Goal: Transaction & Acquisition: Book appointment/travel/reservation

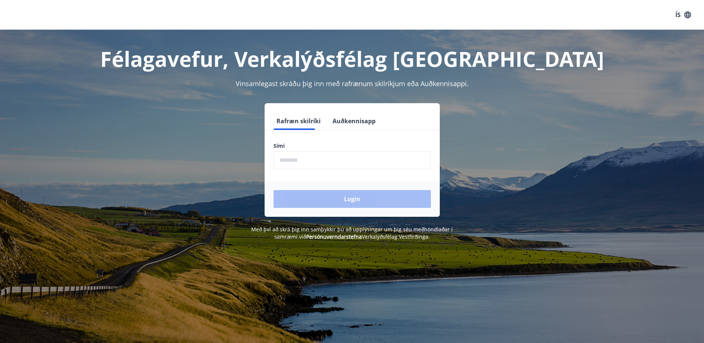
click at [311, 160] on input "phone" at bounding box center [352, 160] width 157 height 18
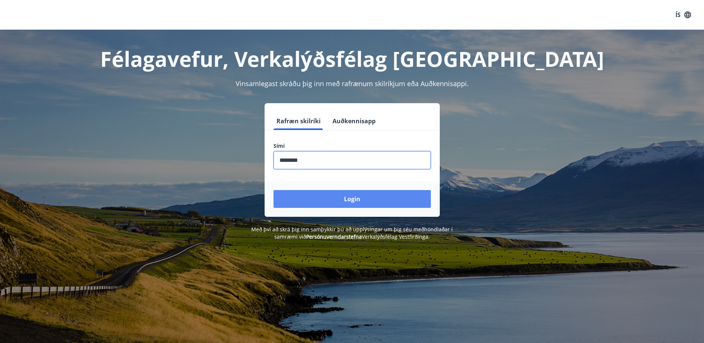
type input "********"
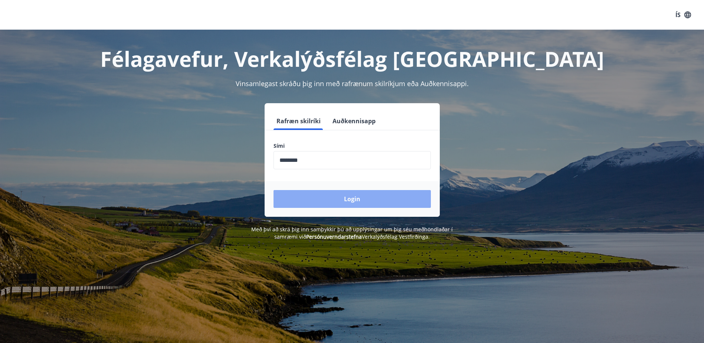
click at [323, 198] on button "Login" at bounding box center [352, 199] width 157 height 18
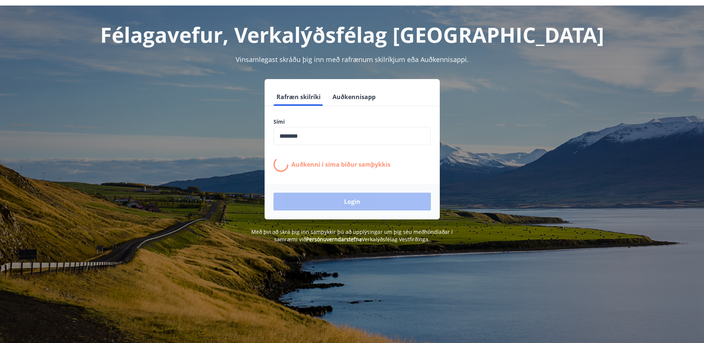
scroll to position [37, 0]
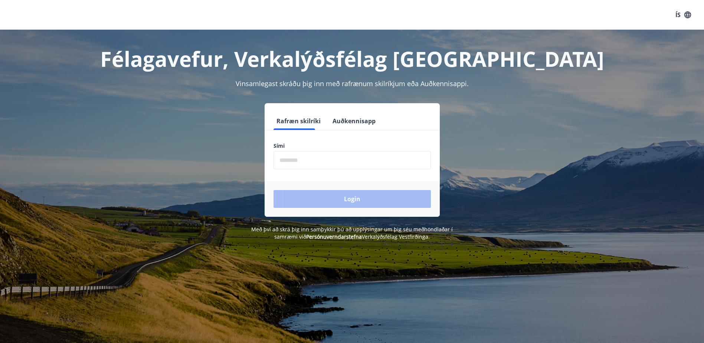
click at [350, 160] on input "phone" at bounding box center [352, 160] width 157 height 18
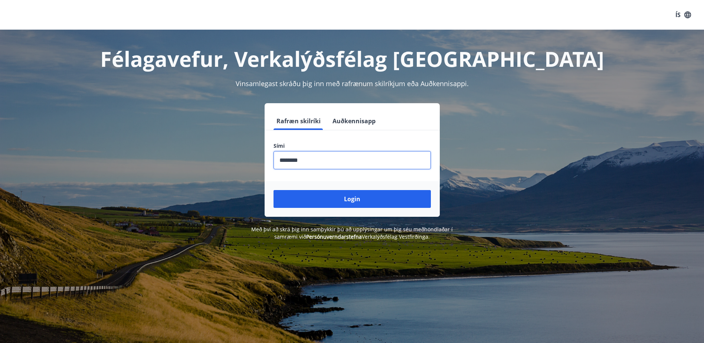
type input "********"
click at [344, 201] on button "Login" at bounding box center [352, 199] width 157 height 18
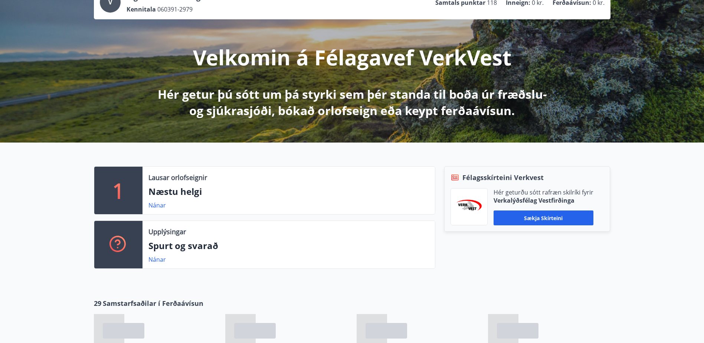
scroll to position [74, 0]
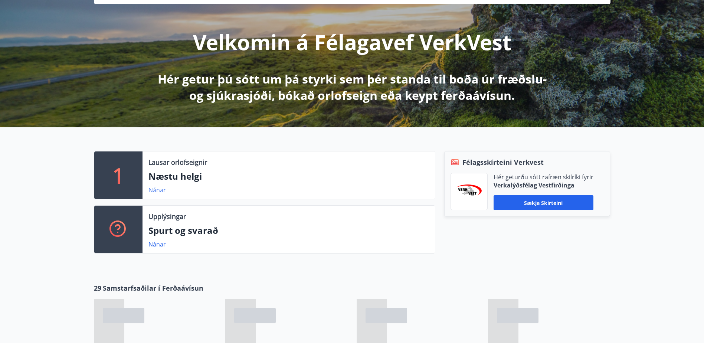
click at [159, 190] on link "Nánar" at bounding box center [156, 190] width 17 height 8
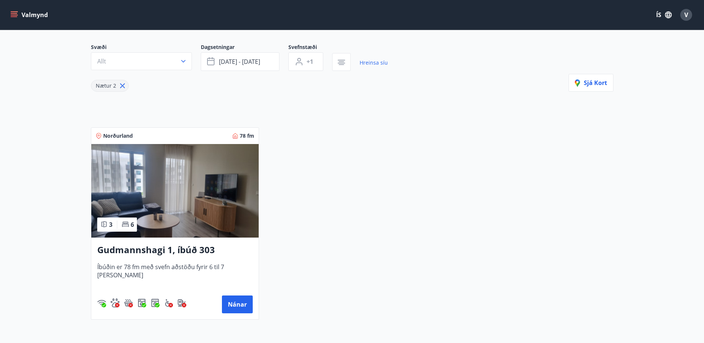
scroll to position [74, 0]
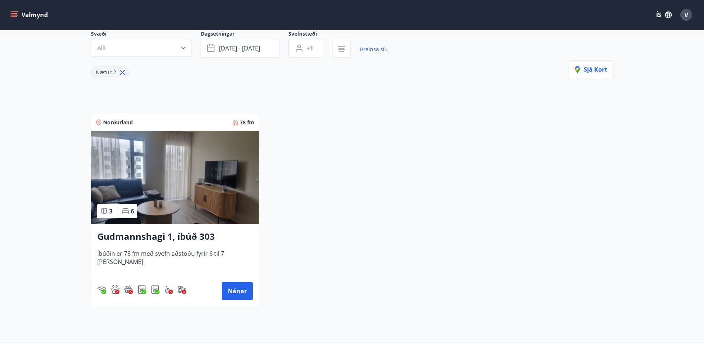
click at [187, 237] on h3 "Gudmannshagi 1, íbúð 303" at bounding box center [174, 236] width 155 height 13
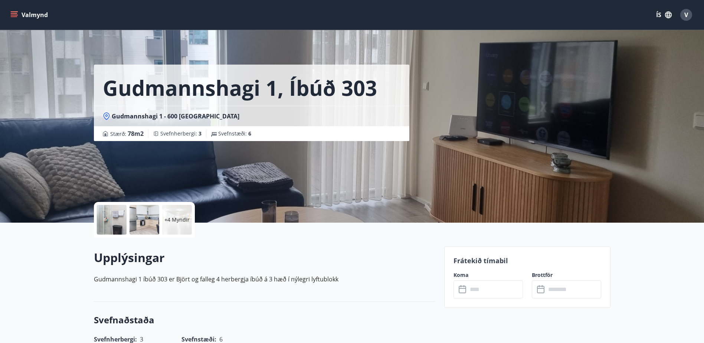
click at [109, 227] on div at bounding box center [112, 220] width 30 height 30
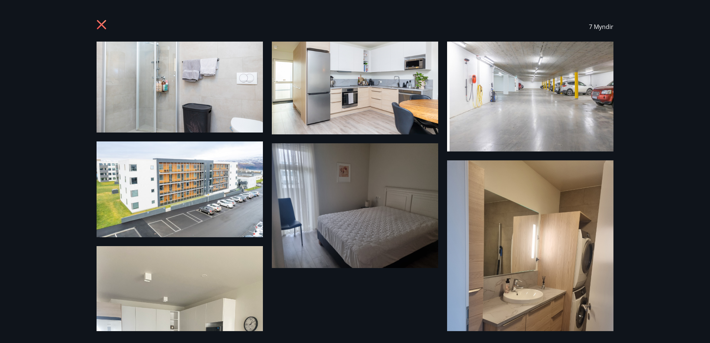
click at [361, 99] on img at bounding box center [355, 88] width 166 height 93
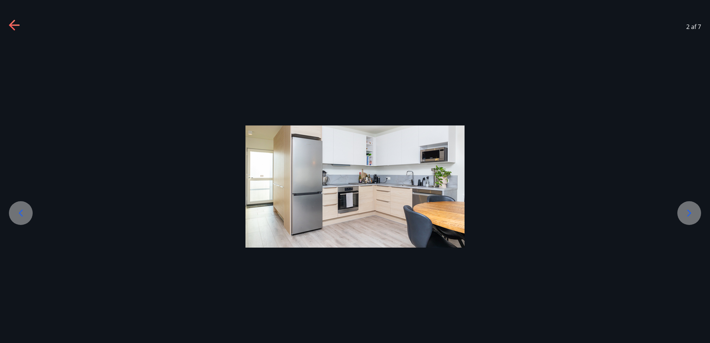
click at [684, 210] on icon at bounding box center [689, 213] width 12 height 12
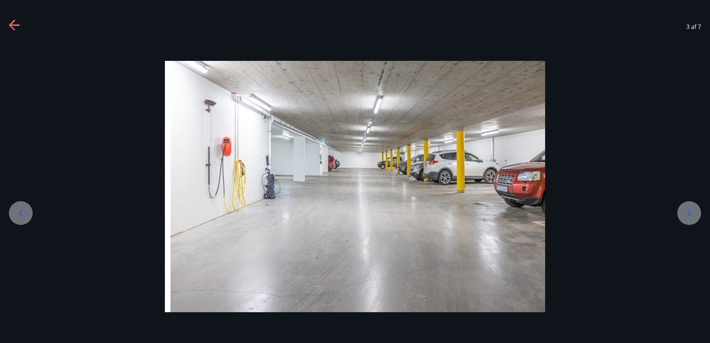
click at [684, 210] on icon at bounding box center [689, 213] width 12 height 12
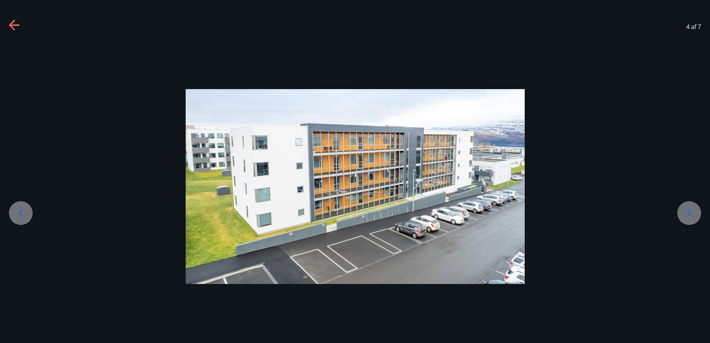
click at [684, 210] on icon at bounding box center [689, 213] width 12 height 12
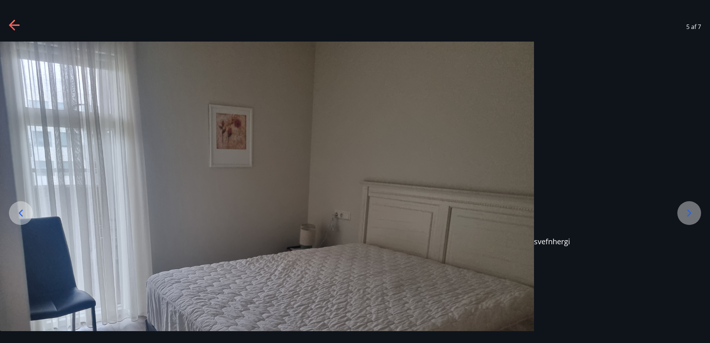
click at [684, 210] on icon at bounding box center [689, 213] width 12 height 12
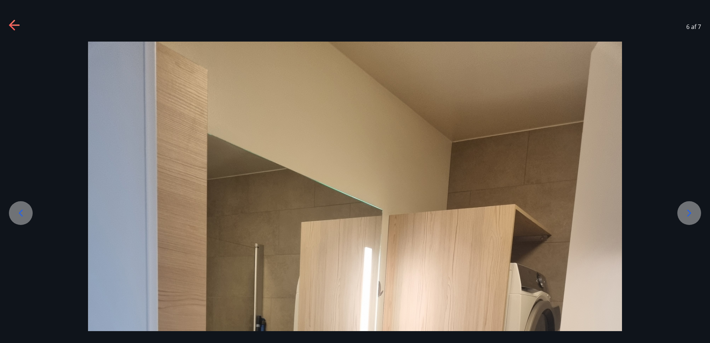
click at [684, 210] on icon at bounding box center [689, 213] width 12 height 12
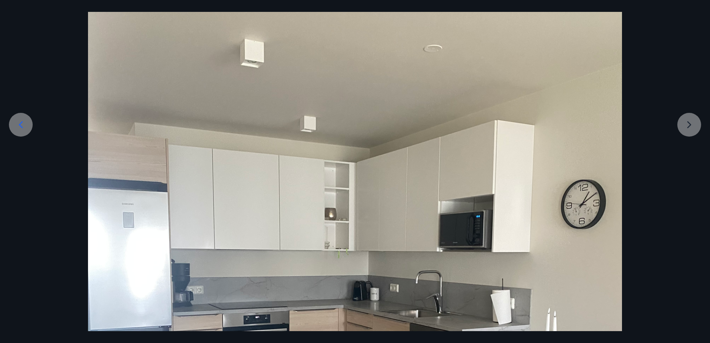
scroll to position [88, 0]
click at [694, 123] on div at bounding box center [355, 309] width 710 height 711
click at [682, 123] on div at bounding box center [355, 309] width 710 height 711
click at [689, 127] on div at bounding box center [355, 309] width 710 height 711
click at [24, 125] on icon at bounding box center [21, 125] width 12 height 12
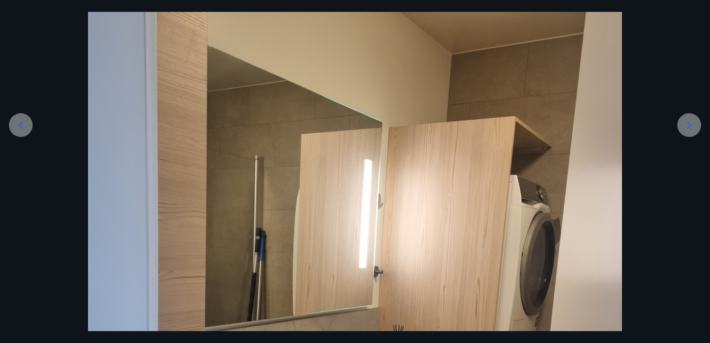
click at [24, 125] on icon at bounding box center [21, 125] width 12 height 12
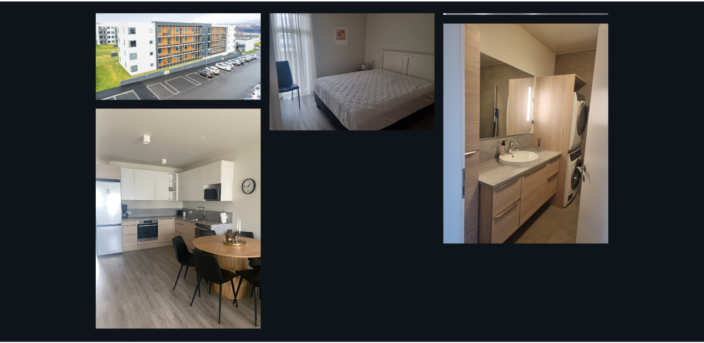
scroll to position [139, 0]
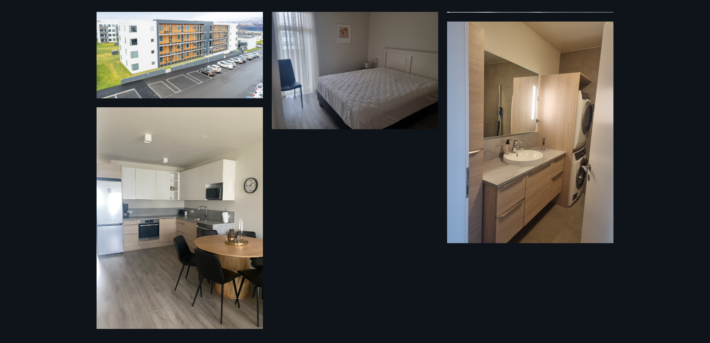
click at [33, 212] on div "7 Myndir" at bounding box center [355, 171] width 710 height 343
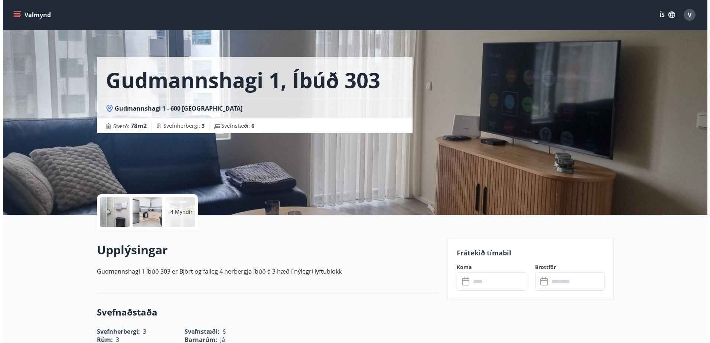
scroll to position [0, 0]
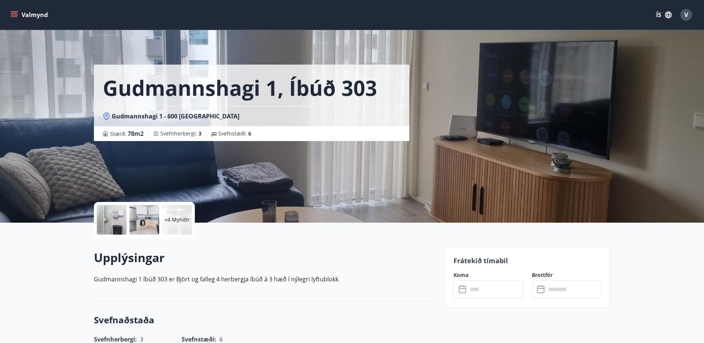
click at [181, 216] on p "+4 Myndir" at bounding box center [176, 219] width 25 height 7
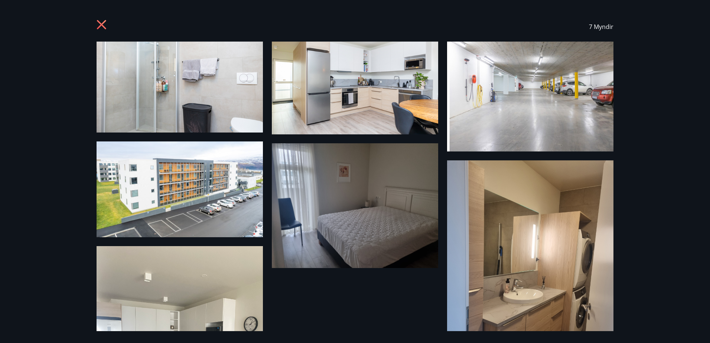
click at [102, 21] on icon at bounding box center [102, 26] width 12 height 12
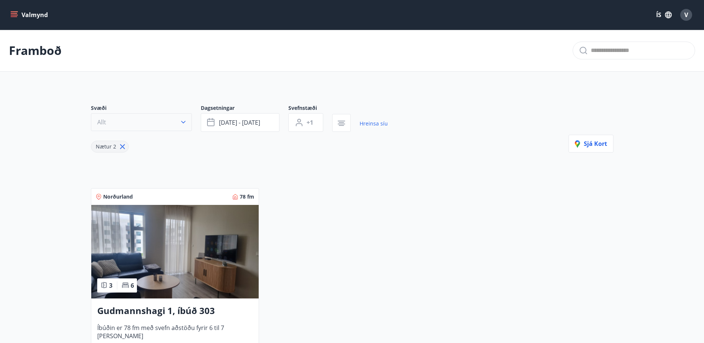
click at [183, 124] on icon "button" at bounding box center [183, 121] width 7 height 7
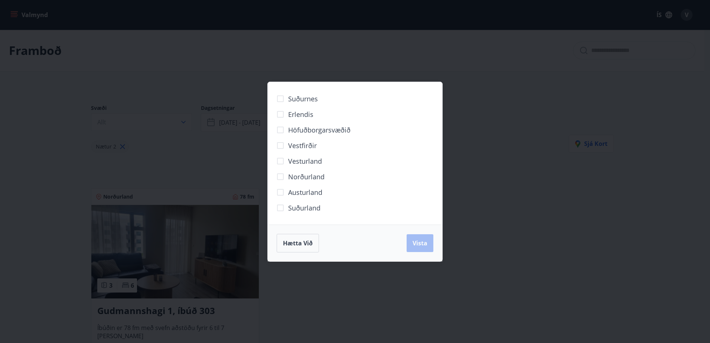
click at [288, 143] on span "Vestfirðir" at bounding box center [302, 146] width 29 height 10
click at [422, 243] on span "Vista" at bounding box center [419, 243] width 15 height 8
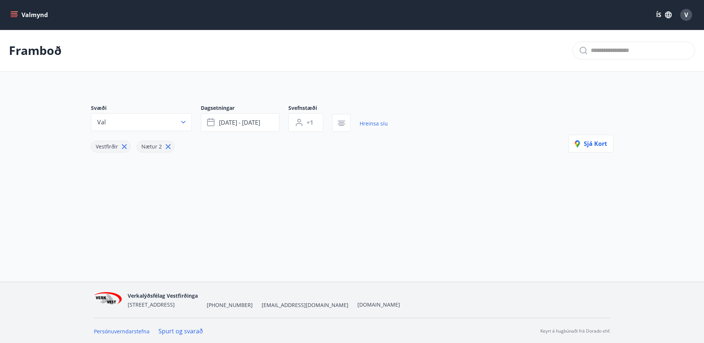
click at [34, 13] on button "Valmynd" at bounding box center [30, 14] width 42 height 13
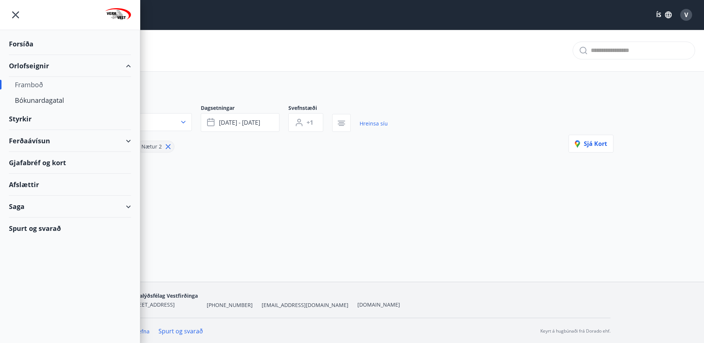
click at [36, 65] on div "Orlofseignir" at bounding box center [70, 66] width 122 height 22
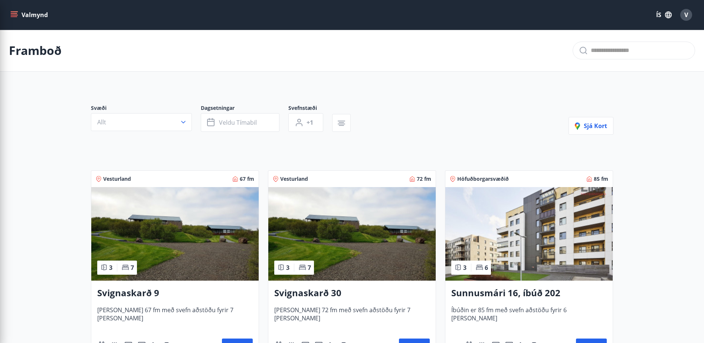
click at [436, 107] on div "Svæði Allt Dagsetningar Veldu tímabil Svefnstæði +1 Sjá kort" at bounding box center [352, 119] width 523 height 30
click at [15, 16] on icon "menu" at bounding box center [14, 16] width 7 height 1
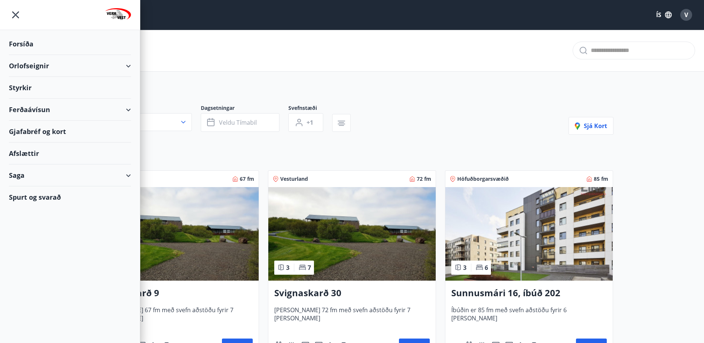
click at [131, 62] on icon at bounding box center [128, 66] width 9 height 9
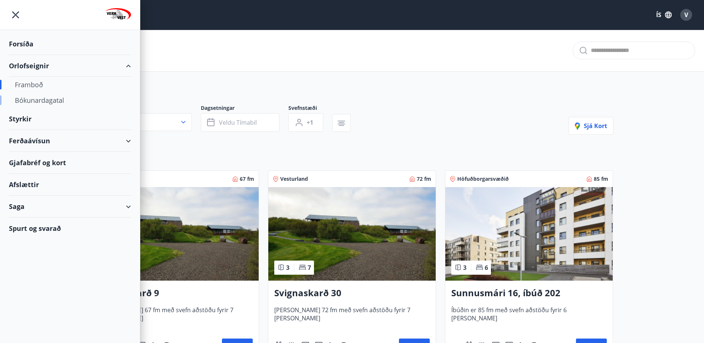
click at [42, 101] on div "Bókunardagatal" at bounding box center [70, 100] width 110 height 16
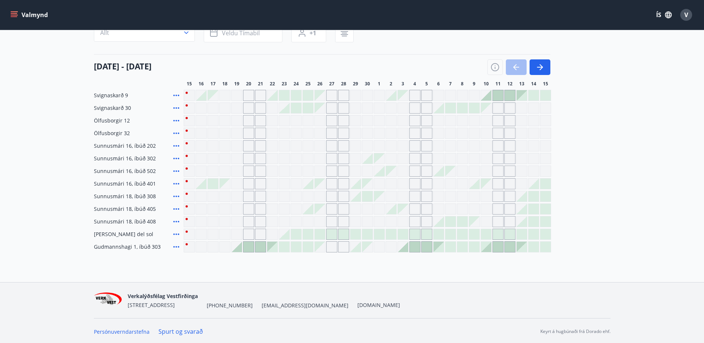
scroll to position [73, 0]
click at [538, 66] on icon "button" at bounding box center [540, 65] width 6 height 1
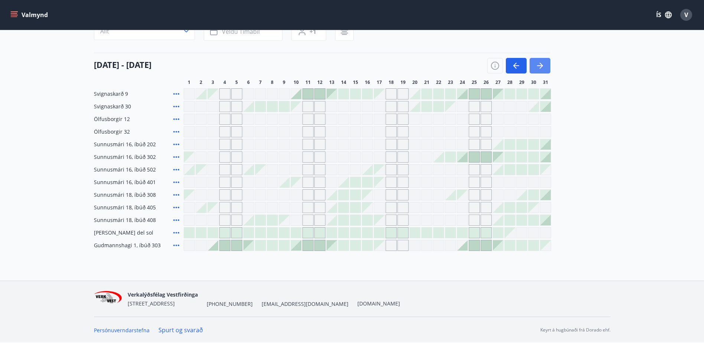
click at [538, 66] on icon "button" at bounding box center [540, 65] width 6 height 1
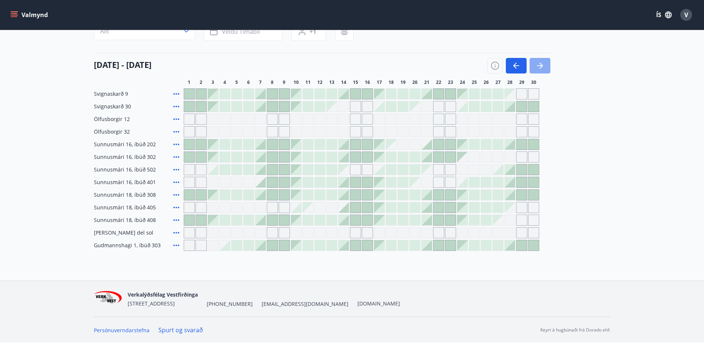
click at [541, 65] on icon "button" at bounding box center [540, 65] width 9 height 9
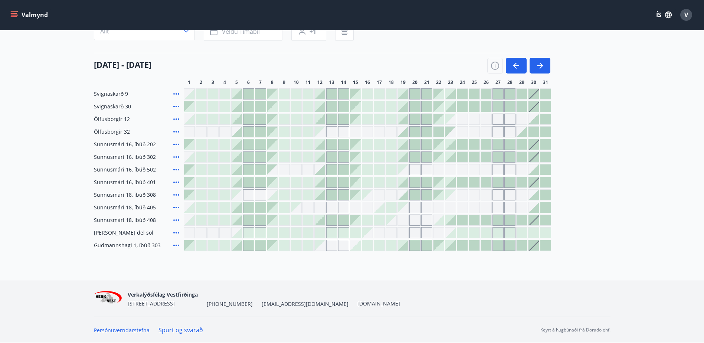
click at [454, 247] on div at bounding box center [450, 245] width 10 height 10
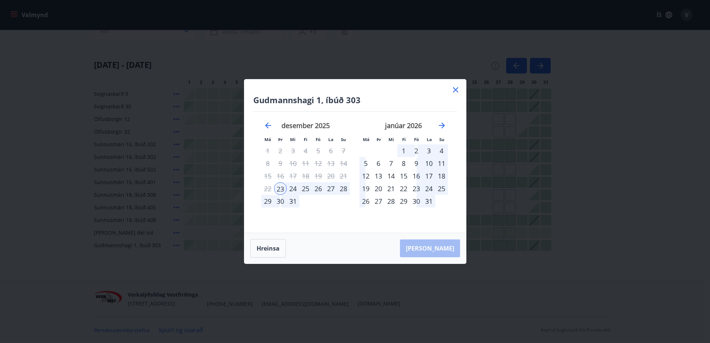
click at [289, 206] on div "31" at bounding box center [293, 201] width 13 height 13
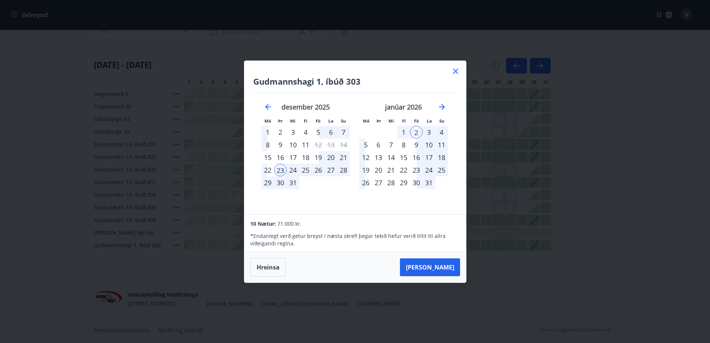
click at [344, 169] on div "28" at bounding box center [343, 170] width 13 height 13
click at [344, 171] on div "28" at bounding box center [343, 170] width 13 height 13
click at [454, 71] on icon at bounding box center [455, 71] width 9 height 9
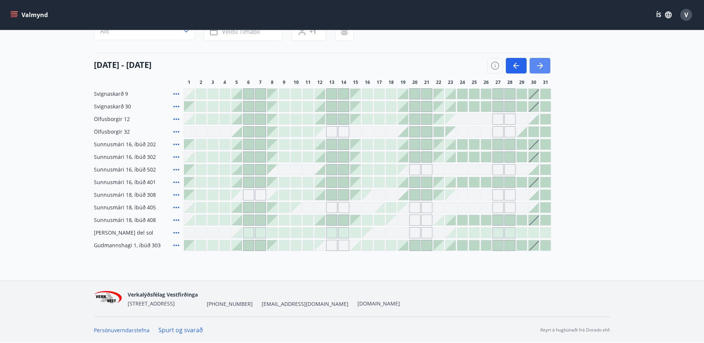
click at [546, 70] on button "button" at bounding box center [540, 66] width 21 height 16
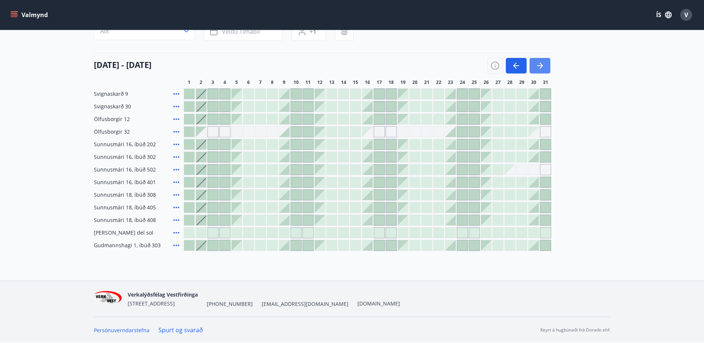
click at [546, 70] on button "button" at bounding box center [540, 66] width 21 height 16
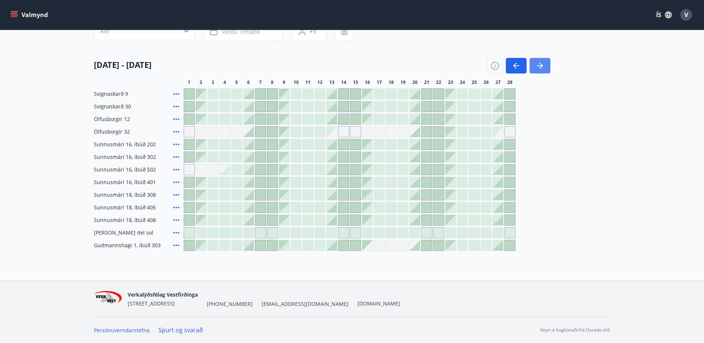
click at [546, 70] on button "button" at bounding box center [540, 66] width 21 height 16
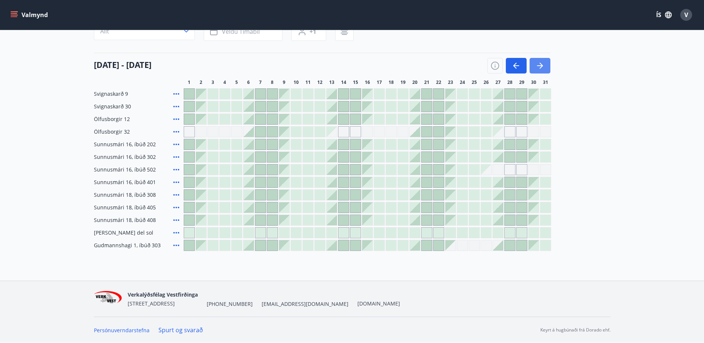
click at [546, 70] on button "button" at bounding box center [540, 66] width 21 height 16
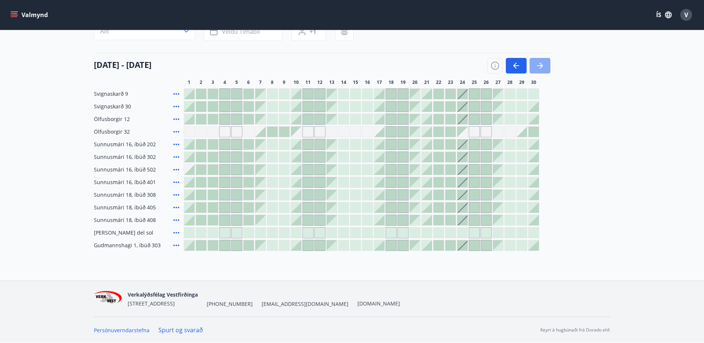
click at [546, 70] on button "button" at bounding box center [540, 66] width 21 height 16
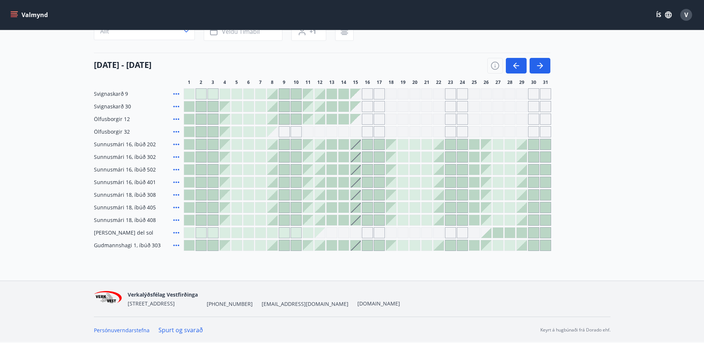
click at [227, 245] on div at bounding box center [225, 245] width 10 height 10
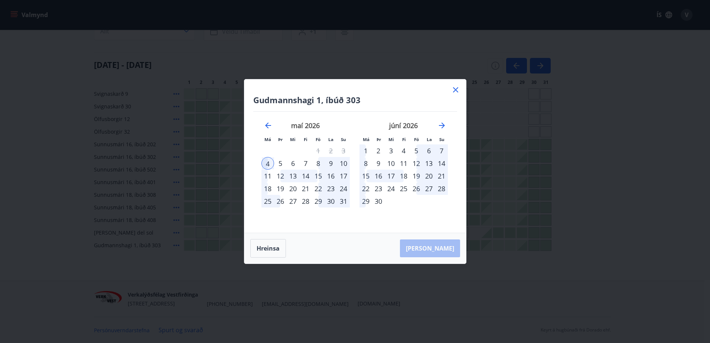
click at [266, 189] on div "18" at bounding box center [267, 188] width 13 height 13
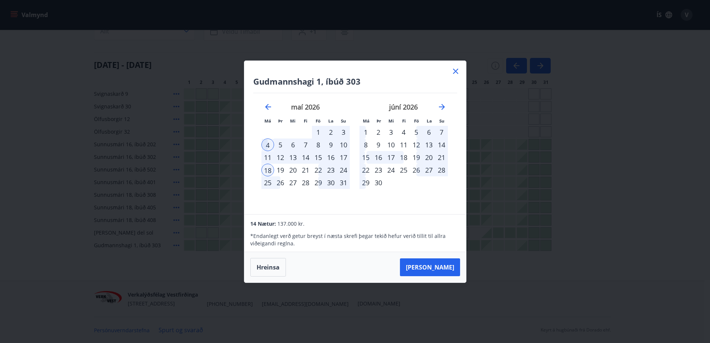
click at [454, 71] on icon at bounding box center [455, 71] width 9 height 9
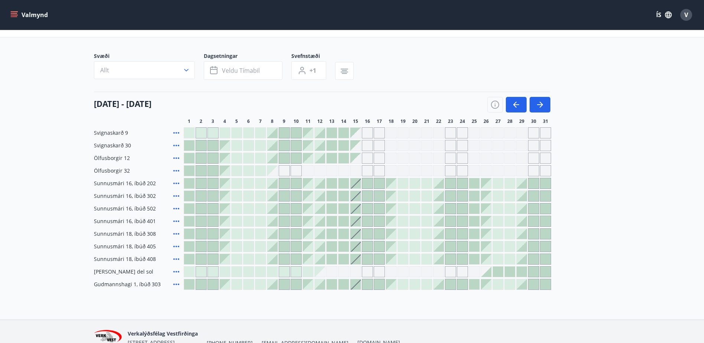
scroll to position [0, 0]
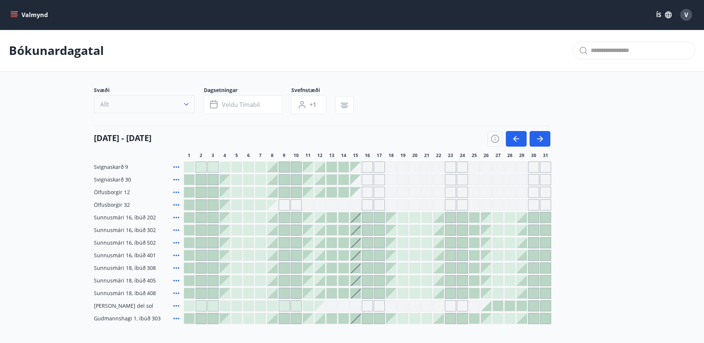
click at [185, 106] on icon "button" at bounding box center [186, 104] width 7 height 7
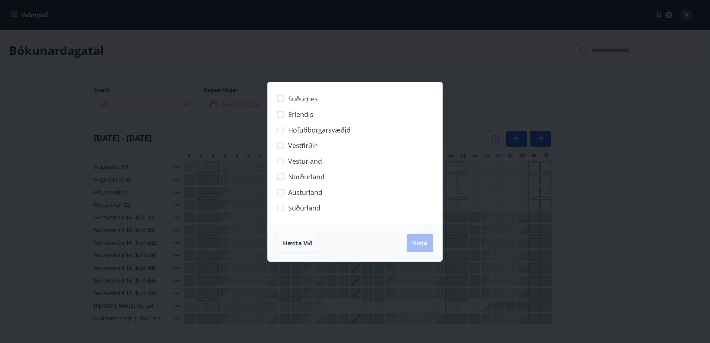
click at [601, 233] on div "Suðurnes Erlendis Höfuðborgarsvæðið Vestfirðir Vesturland Norðurland Austurland…" at bounding box center [355, 171] width 710 height 343
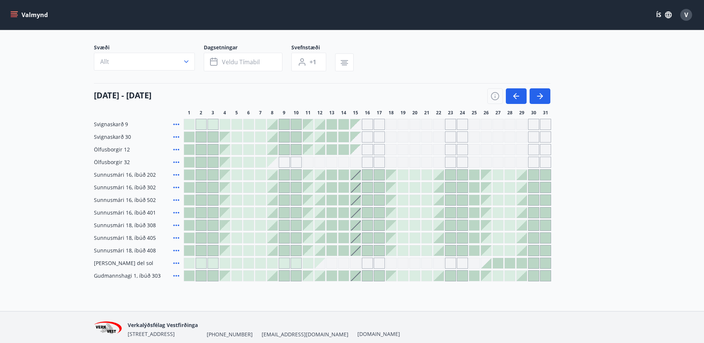
scroll to position [73, 0]
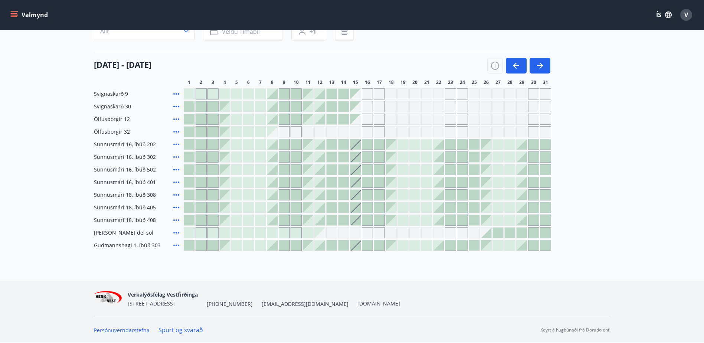
click at [177, 246] on icon at bounding box center [176, 245] width 6 height 1
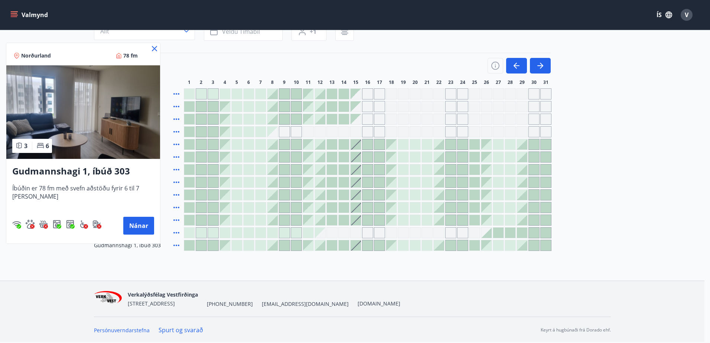
click at [154, 47] on icon at bounding box center [154, 48] width 9 height 9
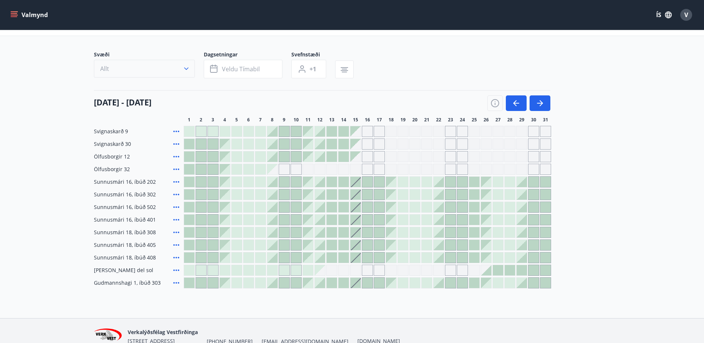
scroll to position [0, 0]
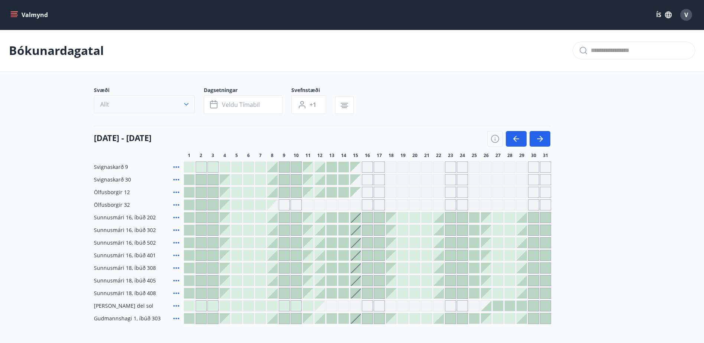
click at [188, 102] on icon "button" at bounding box center [186, 104] width 7 height 7
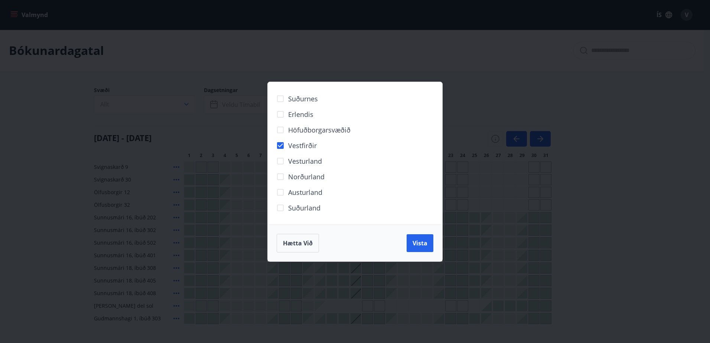
click at [423, 245] on span "Vista" at bounding box center [419, 243] width 15 height 8
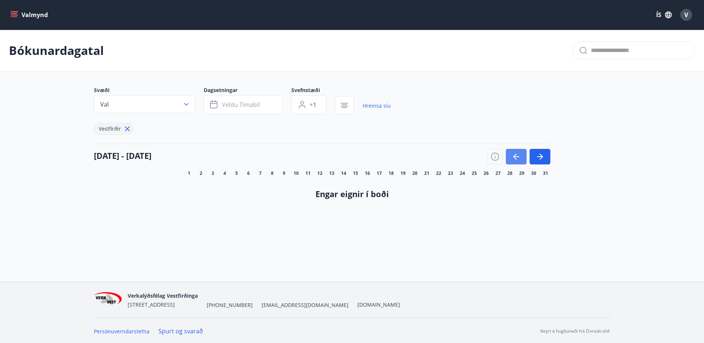
click at [513, 153] on icon "button" at bounding box center [516, 156] width 9 height 9
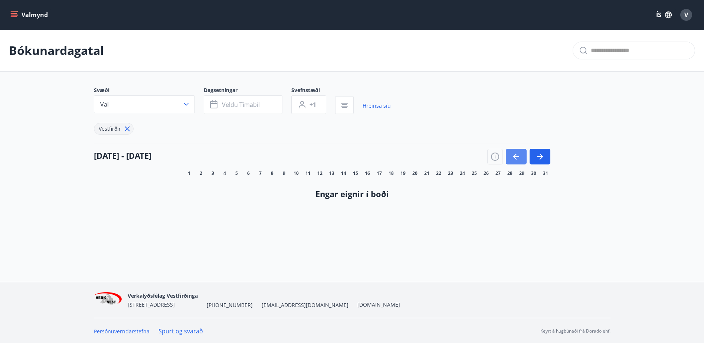
click at [513, 153] on icon "button" at bounding box center [516, 156] width 9 height 9
click at [171, 101] on button "Val" at bounding box center [144, 104] width 101 height 18
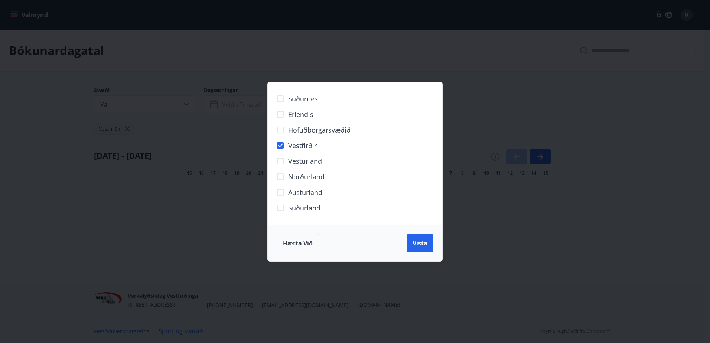
click at [296, 161] on span "Vesturland" at bounding box center [305, 161] width 34 height 10
click at [424, 240] on span "Vista" at bounding box center [419, 243] width 15 height 8
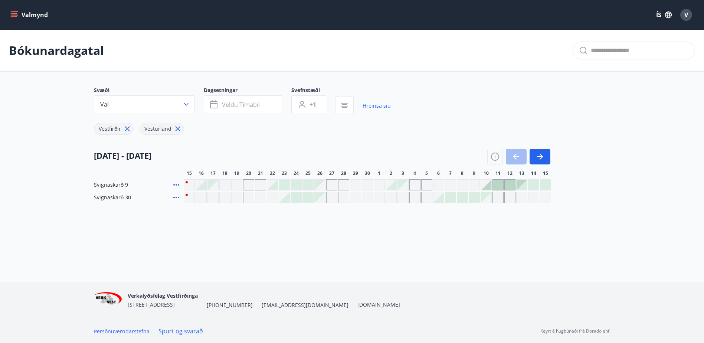
click at [177, 127] on icon at bounding box center [178, 129] width 8 height 8
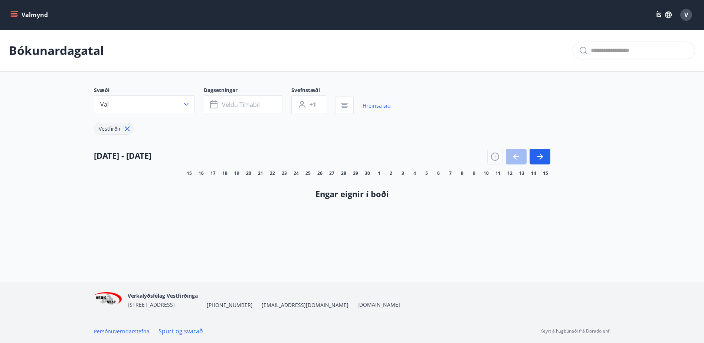
click at [16, 14] on icon "menu" at bounding box center [13, 14] width 7 height 7
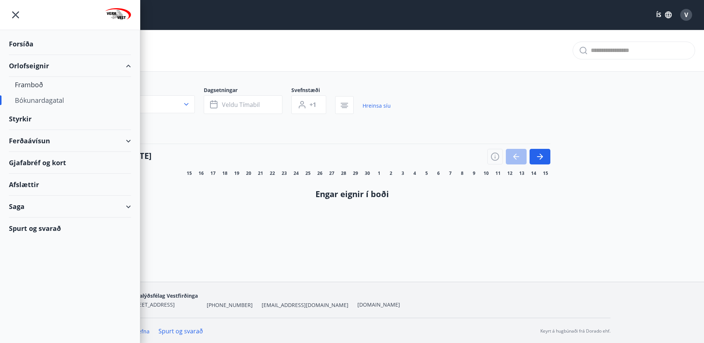
click at [37, 60] on div "Orlofseignir" at bounding box center [70, 66] width 122 height 22
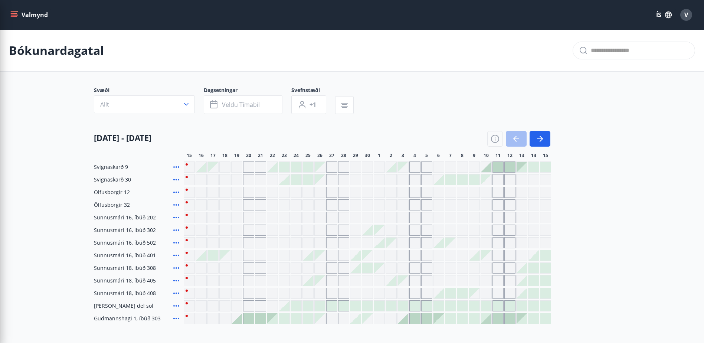
click at [464, 105] on div "Svæði Allt Dagsetningar Veldu tímabil Svefnstæði +1" at bounding box center [352, 101] width 517 height 30
click at [608, 48] on input "text" at bounding box center [640, 51] width 98 height 12
type input "**********"
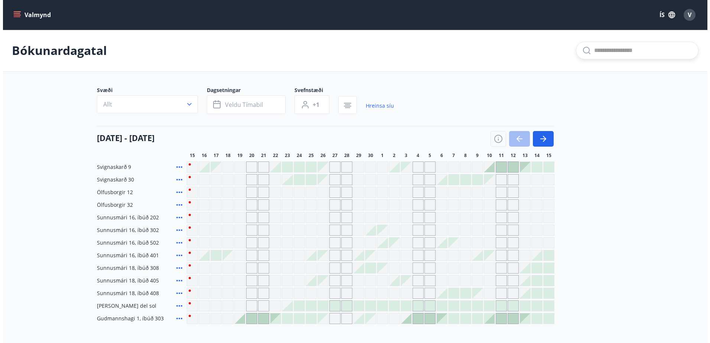
scroll to position [37, 0]
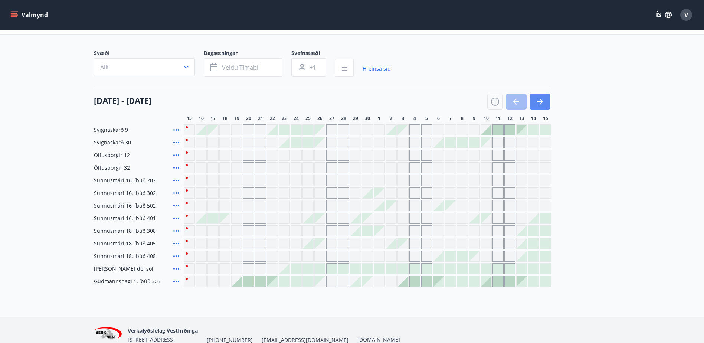
click at [538, 99] on icon "button" at bounding box center [540, 101] width 9 height 9
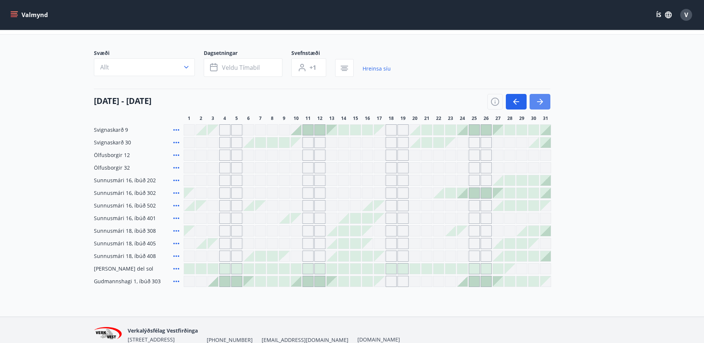
click at [538, 99] on icon "button" at bounding box center [540, 101] width 9 height 9
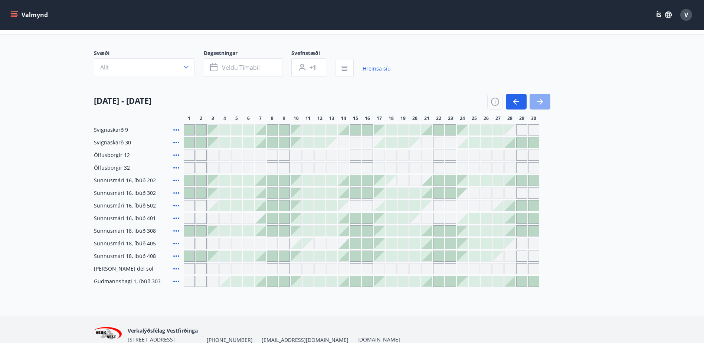
click at [538, 99] on icon "button" at bounding box center [540, 101] width 9 height 9
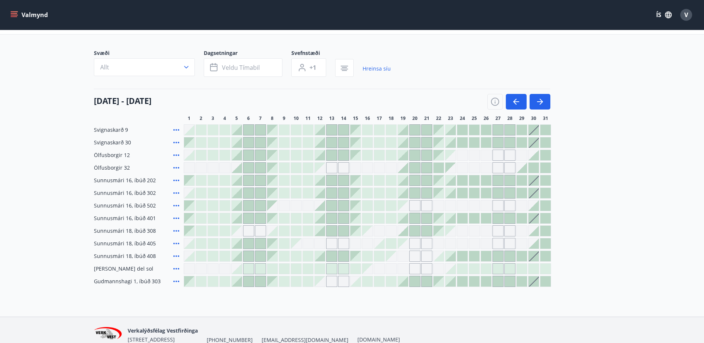
click at [450, 269] on div at bounding box center [450, 268] width 10 height 10
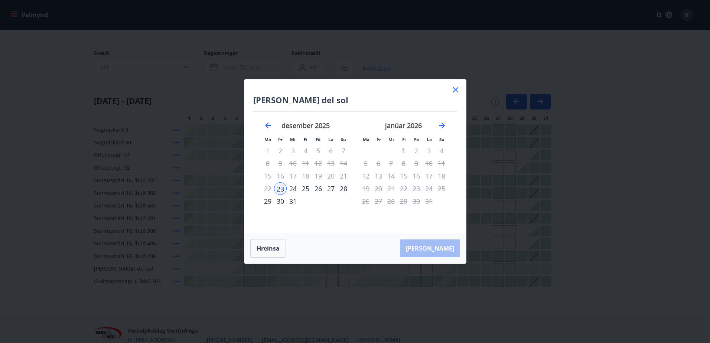
click at [291, 203] on div "31" at bounding box center [293, 201] width 13 height 13
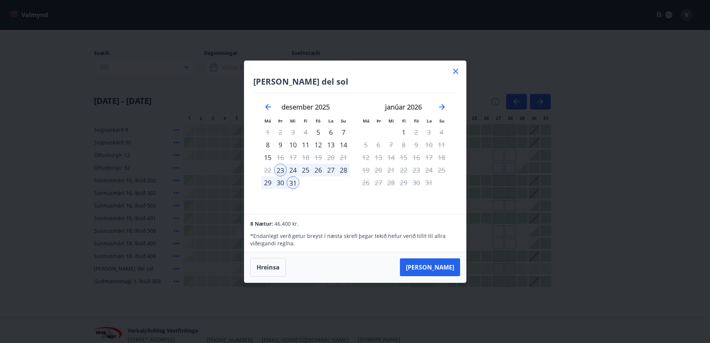
click at [457, 71] on icon at bounding box center [455, 71] width 9 height 9
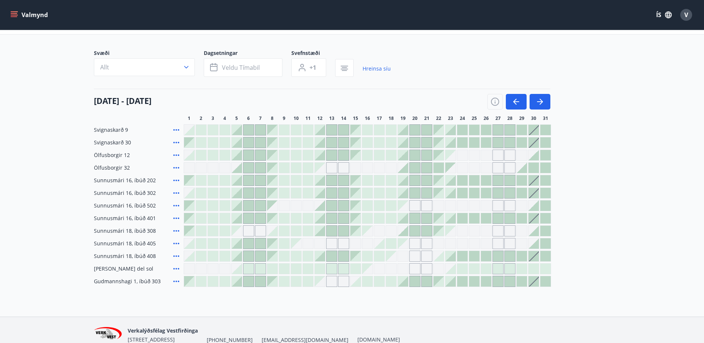
click at [174, 266] on icon at bounding box center [176, 268] width 9 height 9
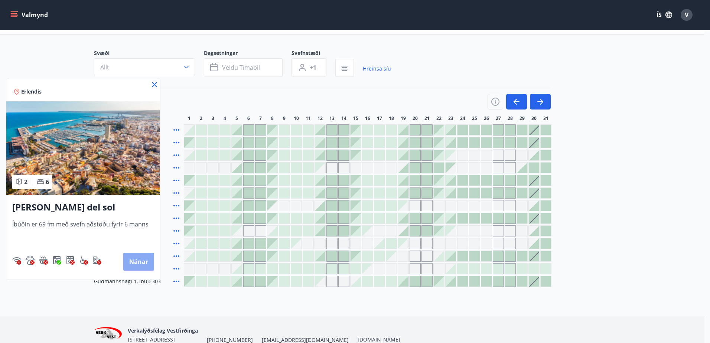
click at [141, 259] on button "Nánar" at bounding box center [138, 262] width 31 height 18
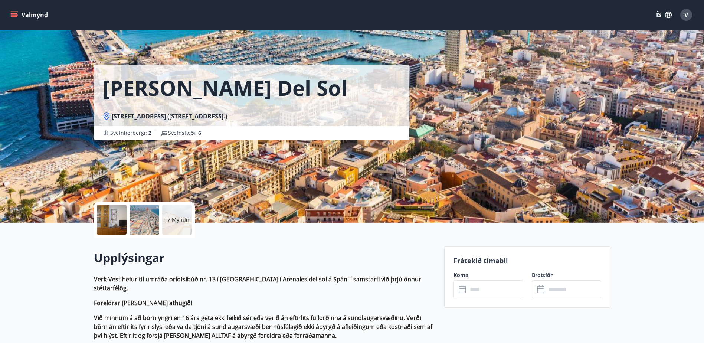
click at [171, 216] on p "+7 Myndir" at bounding box center [176, 219] width 25 height 7
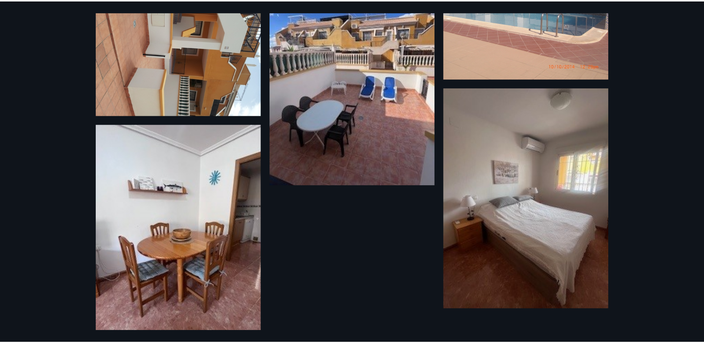
scroll to position [469, 0]
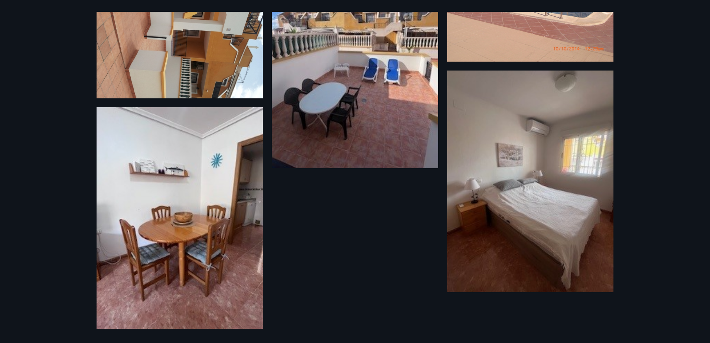
click at [20, 68] on div "13 Myndir" at bounding box center [355, 171] width 710 height 343
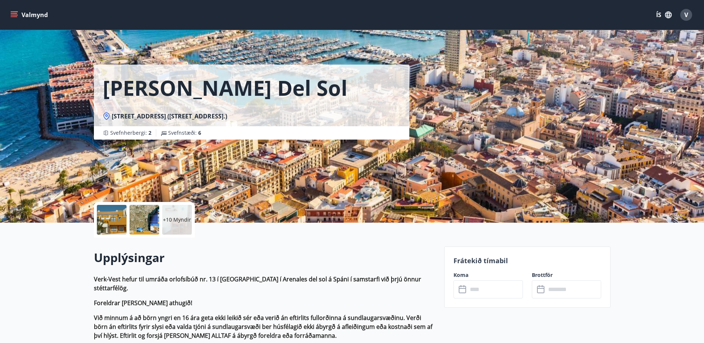
drag, startPoint x: 33, startPoint y: 8, endPoint x: 29, endPoint y: 11, distance: 5.4
click at [29, 11] on button "Valmynd" at bounding box center [30, 14] width 42 height 13
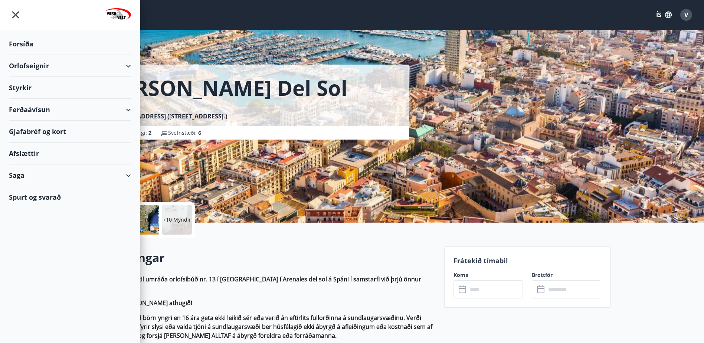
click at [124, 177] on div "Saga" at bounding box center [70, 175] width 122 height 22
click at [35, 210] on div "Bókanir" at bounding box center [70, 210] width 110 height 16
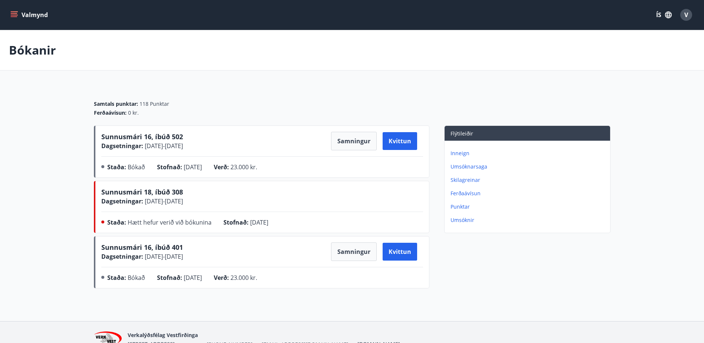
scroll to position [37, 0]
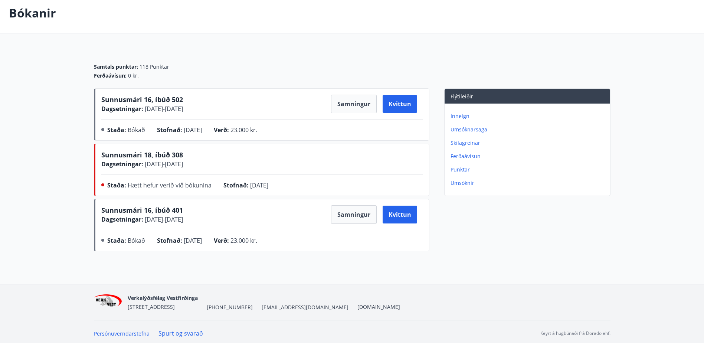
click at [473, 130] on p "Umsóknarsaga" at bounding box center [529, 129] width 157 height 7
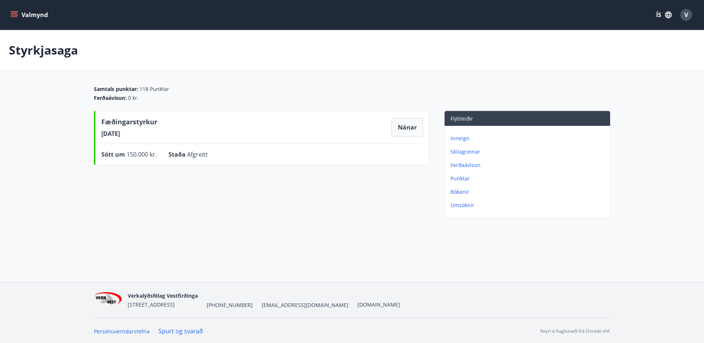
click at [457, 138] on p "Inneign" at bounding box center [529, 138] width 157 height 7
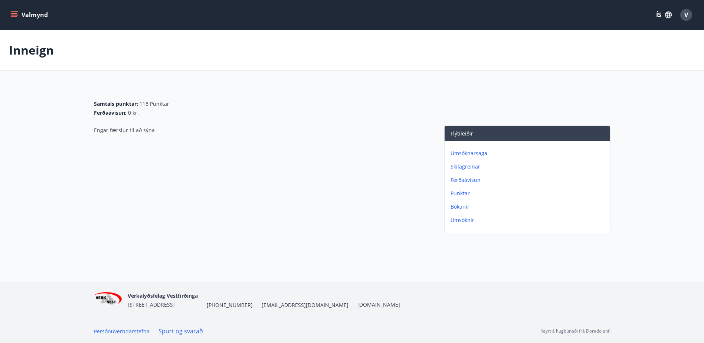
click at [460, 207] on p "Bókanir" at bounding box center [529, 206] width 157 height 7
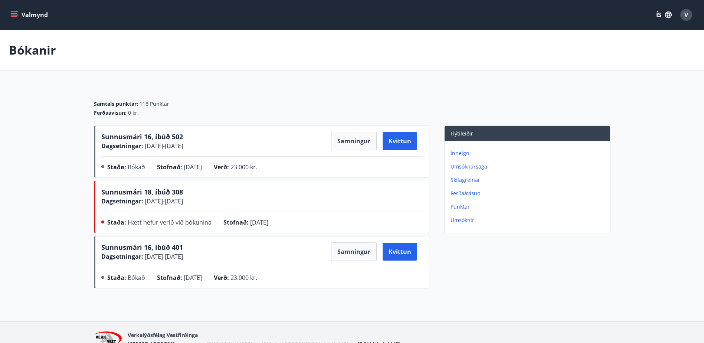
click at [25, 14] on button "Valmynd" at bounding box center [30, 14] width 42 height 13
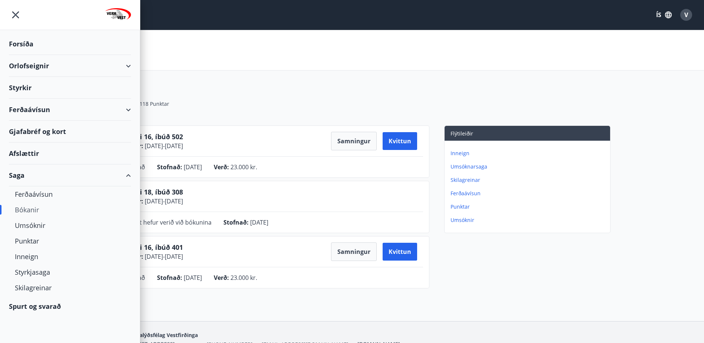
click at [130, 108] on div "Ferðaávísun" at bounding box center [70, 110] width 122 height 22
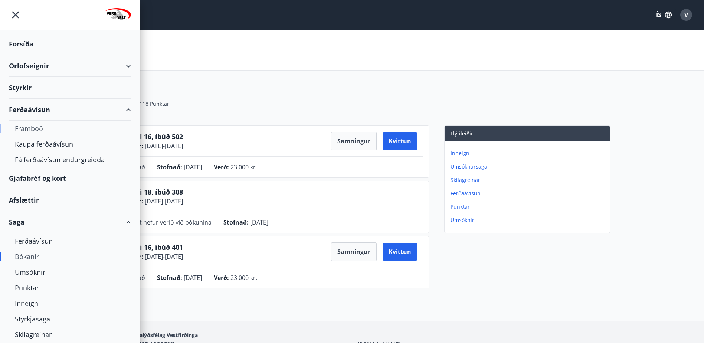
click at [39, 127] on div "Framboð" at bounding box center [70, 129] width 110 height 16
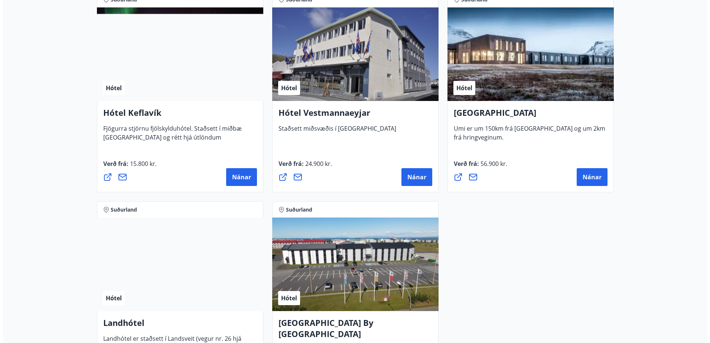
scroll to position [1967, 0]
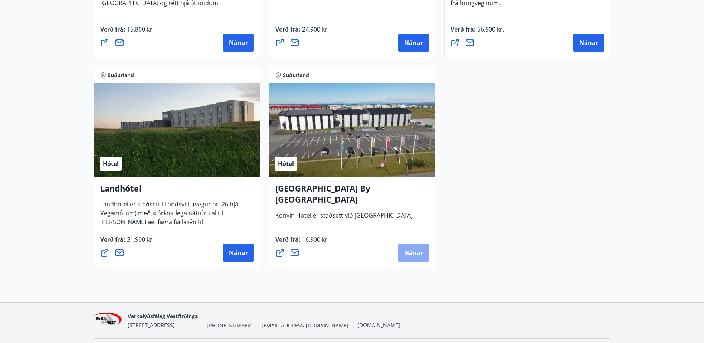
click at [417, 248] on button "Nánar" at bounding box center [413, 253] width 31 height 18
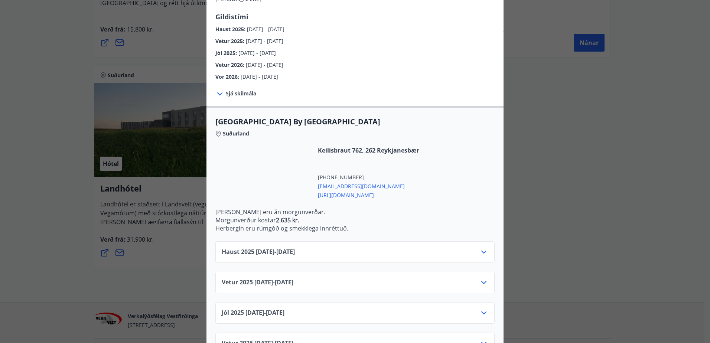
scroll to position [111, 0]
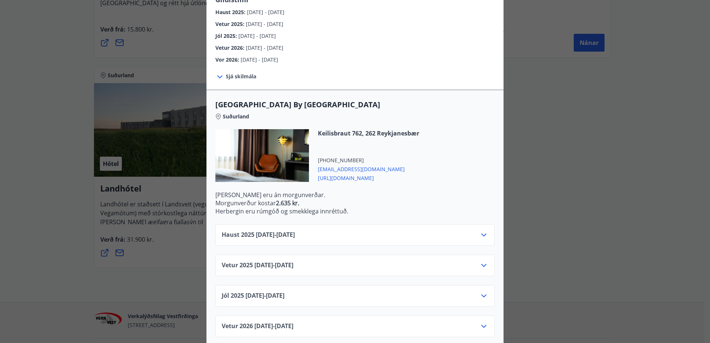
click at [377, 230] on div "Haust 2025 10.09.25 - 31.10.25" at bounding box center [355, 237] width 266 height 15
click at [479, 230] on icon at bounding box center [483, 234] width 9 height 9
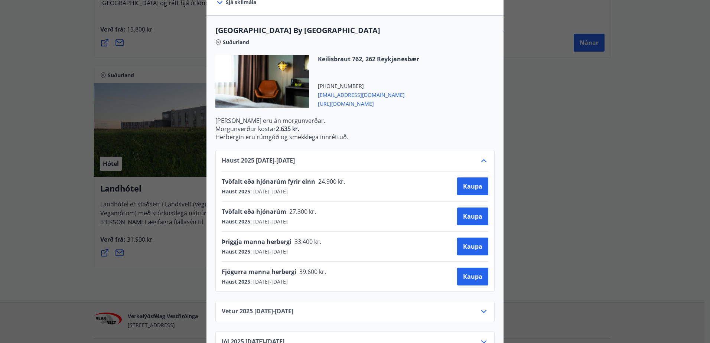
scroll to position [223, 0]
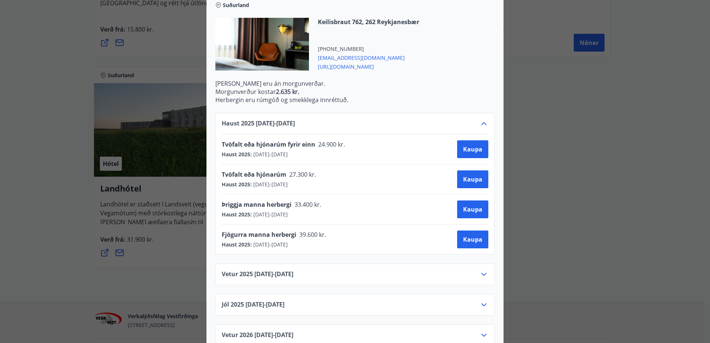
click at [482, 270] on icon at bounding box center [483, 274] width 9 height 9
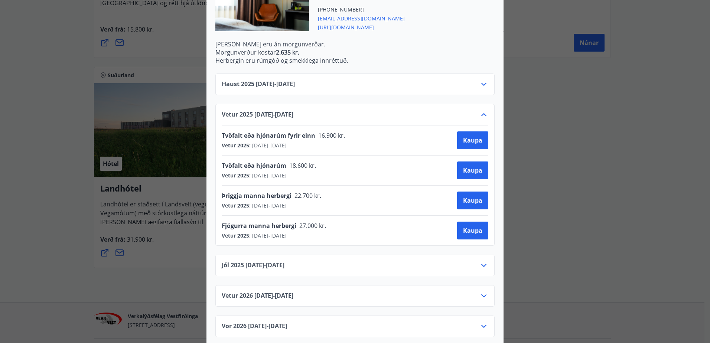
scroll to position [262, 0]
click at [475, 261] on div "Jól 2025 20.12.25 - 31.12.25" at bounding box center [355, 268] width 266 height 15
click at [481, 261] on icon at bounding box center [483, 265] width 9 height 9
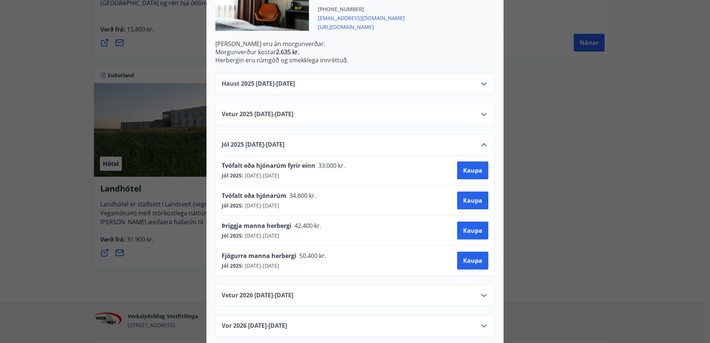
click at [549, 196] on div "Konvin Hotel By Keflavik Airport Okkar megin markmið er að veita viðskiptavinum…" at bounding box center [355, 171] width 710 height 343
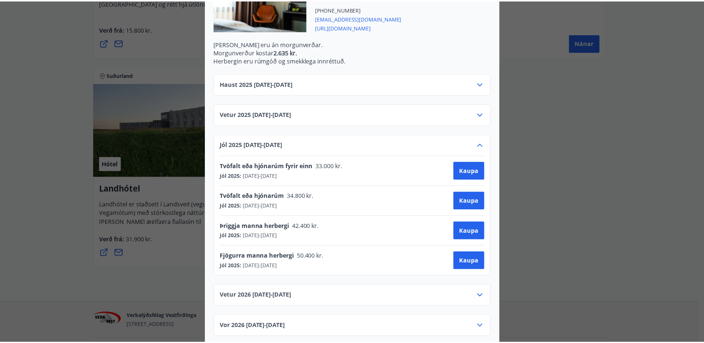
scroll to position [0, 0]
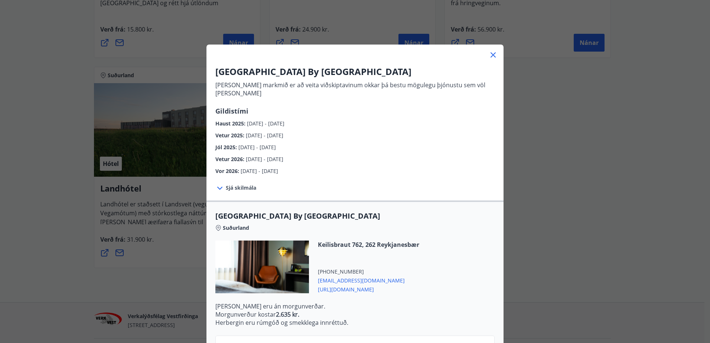
click at [490, 52] on icon at bounding box center [492, 54] width 9 height 9
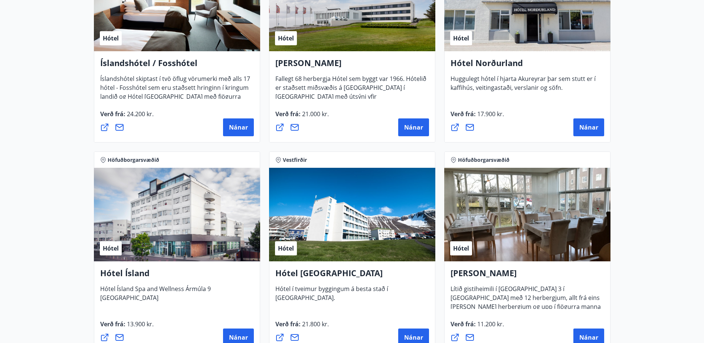
scroll to position [965, 0]
